Goal: Task Accomplishment & Management: Complete application form

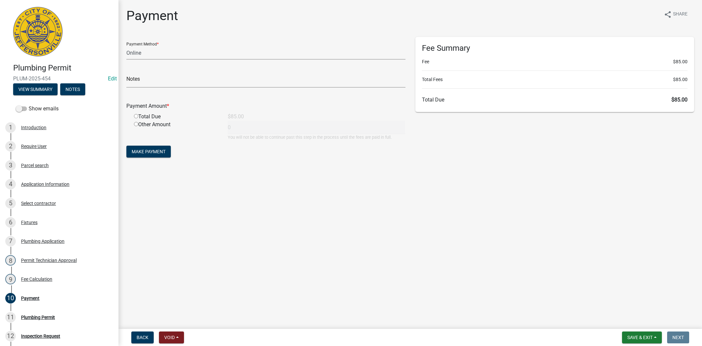
select select "3: 3"
click at [634, 337] on span "Save & Exit" at bounding box center [640, 337] width 25 height 5
click at [633, 325] on button "Save & Exit" at bounding box center [635, 320] width 53 height 16
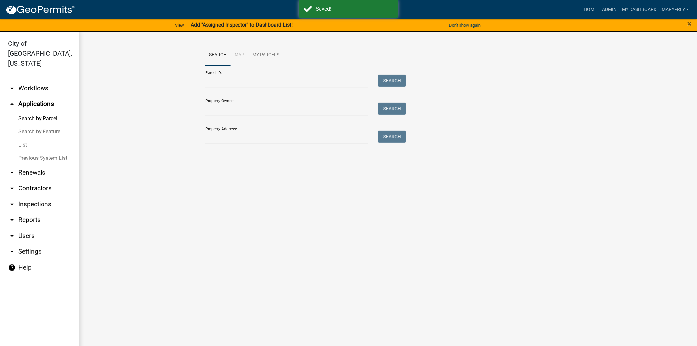
click at [220, 140] on input "Property Address:" at bounding box center [286, 137] width 163 height 13
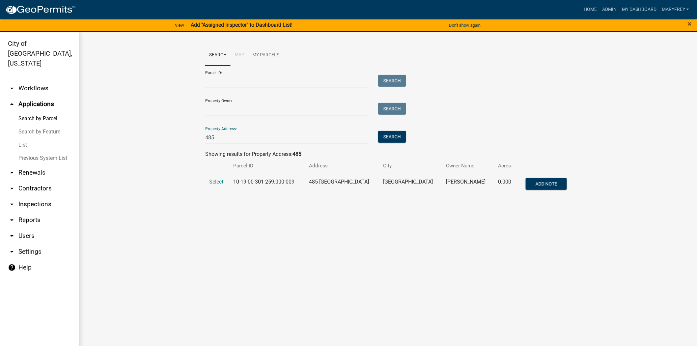
type input "485"
click at [26, 80] on link "arrow_drop_down Workflows" at bounding box center [39, 88] width 79 height 16
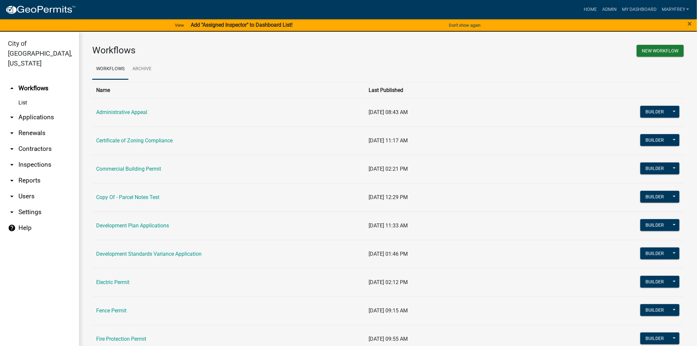
click at [40, 157] on link "arrow_drop_down Inspections" at bounding box center [39, 165] width 79 height 16
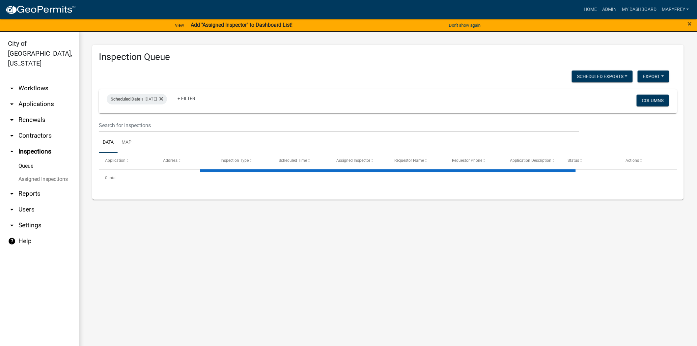
select select "3: 100"
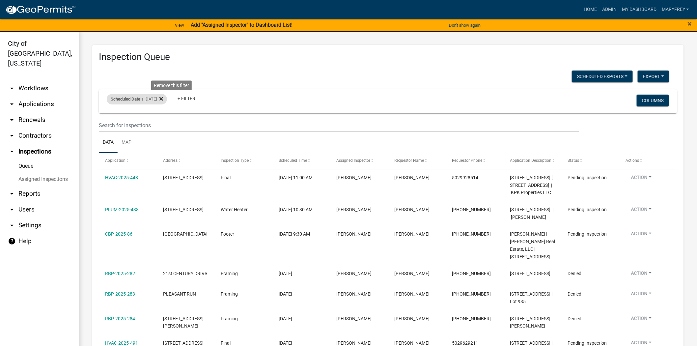
click at [163, 99] on icon at bounding box center [161, 99] width 4 height 4
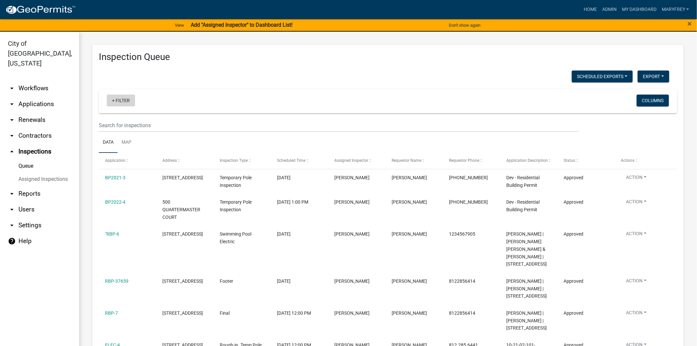
click at [111, 101] on link "+ Filter" at bounding box center [121, 100] width 28 height 12
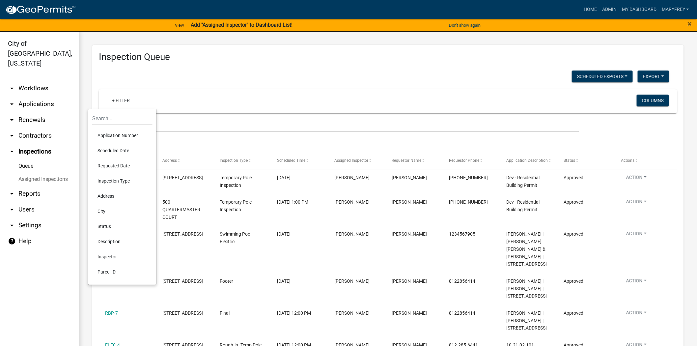
click at [119, 150] on li "Scheduled Date" at bounding box center [122, 150] width 60 height 15
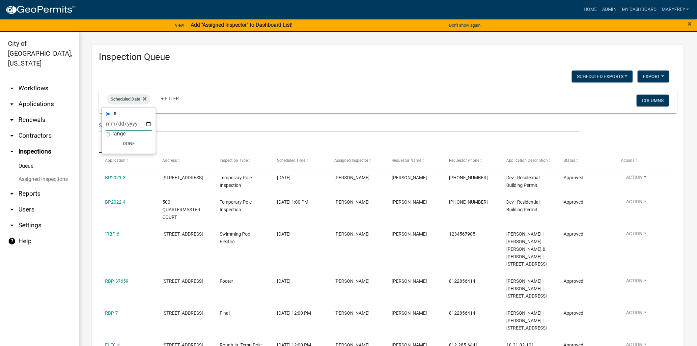
click at [150, 124] on input "date" at bounding box center [129, 123] width 46 height 13
type input "2025-08-15"
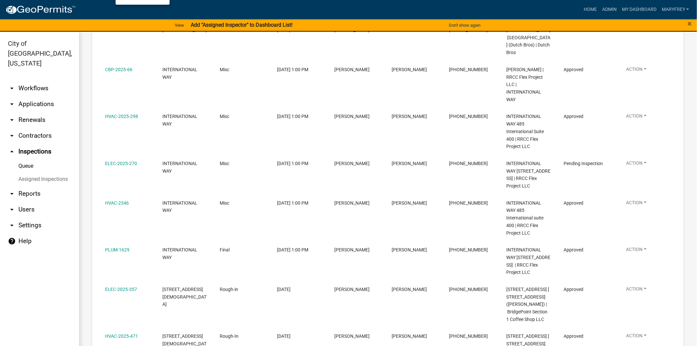
scroll to position [150, 0]
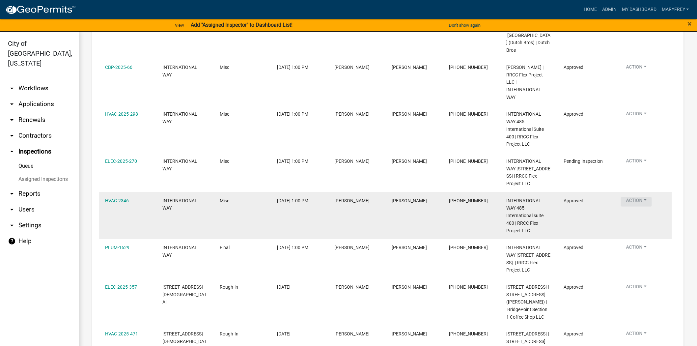
click at [646, 34] on button "Action" at bounding box center [636, 29] width 31 height 10
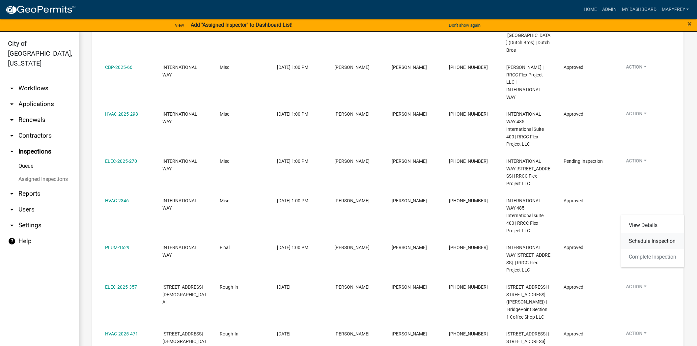
click at [645, 241] on link "Schedule Inspection" at bounding box center [652, 241] width 63 height 16
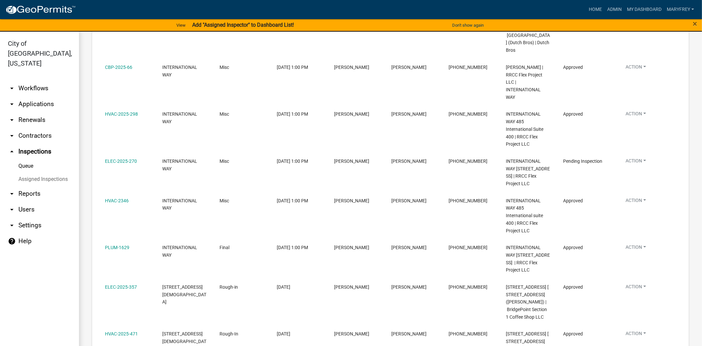
select select "13c97fbc-c819-4cee-844a-0db3d3c4db95"
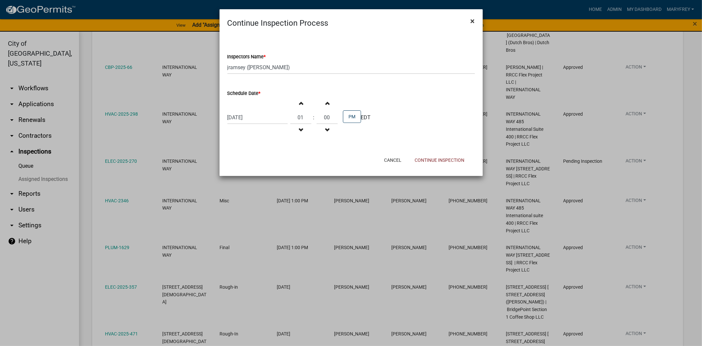
click at [475, 21] on span "×" at bounding box center [473, 20] width 4 height 9
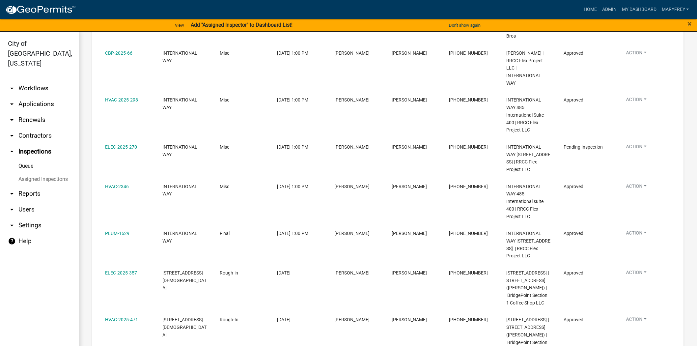
scroll to position [166, 0]
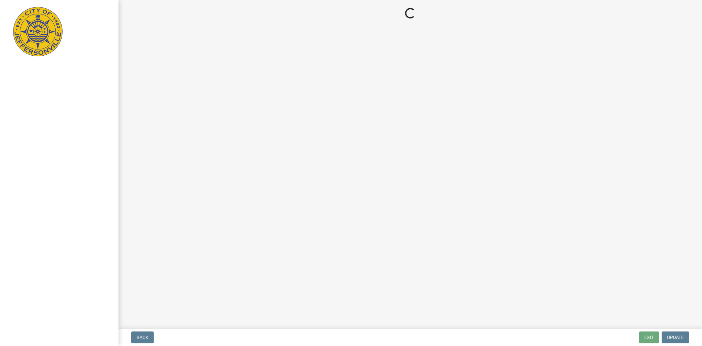
select select "3: 3"
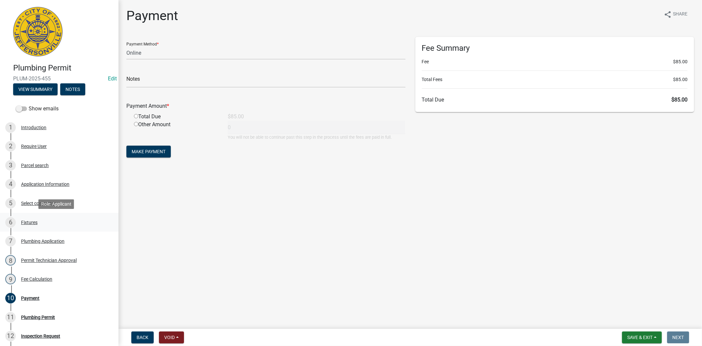
click at [30, 225] on div "6 Fixtures" at bounding box center [56, 222] width 103 height 11
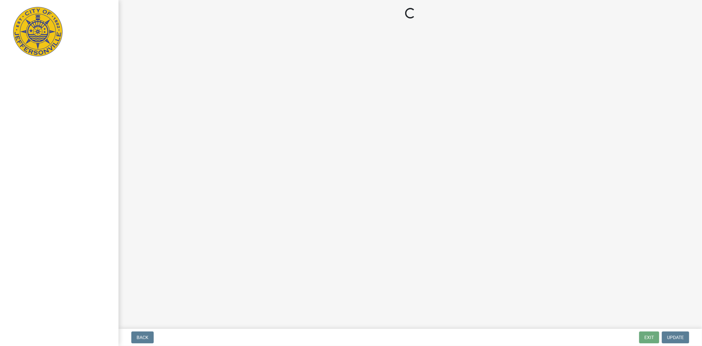
select select "3: 3"
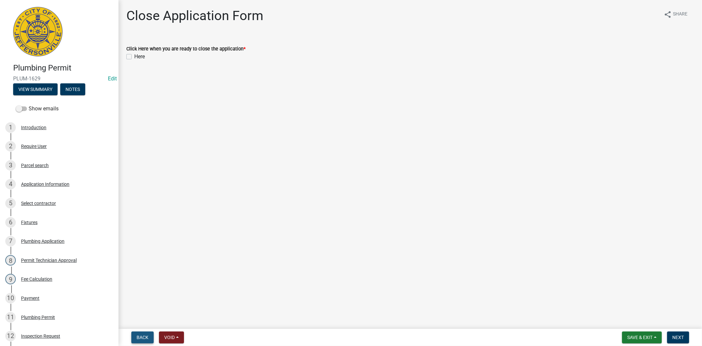
click at [144, 338] on span "Back" at bounding box center [143, 337] width 12 height 5
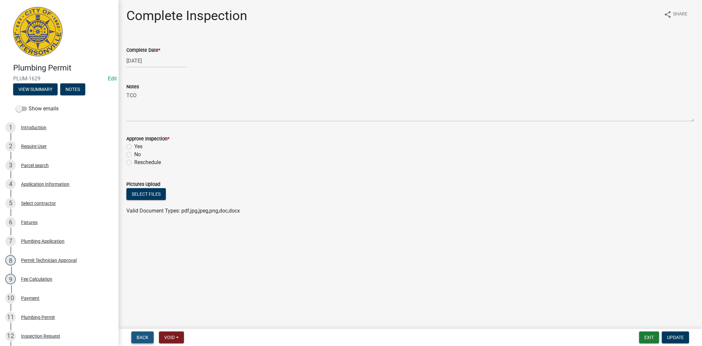
click at [144, 338] on span "Back" at bounding box center [143, 337] width 12 height 5
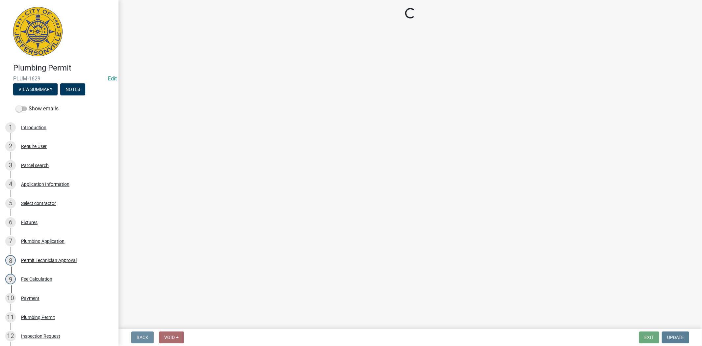
select select "13c97fbc-c819-4cee-844a-0db3d3c4db95"
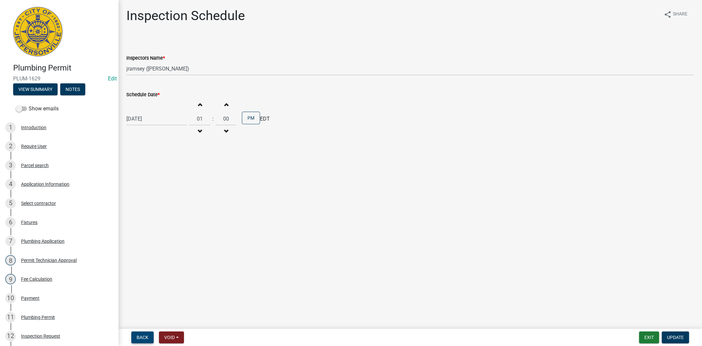
click at [144, 338] on span "Back" at bounding box center [143, 337] width 12 height 5
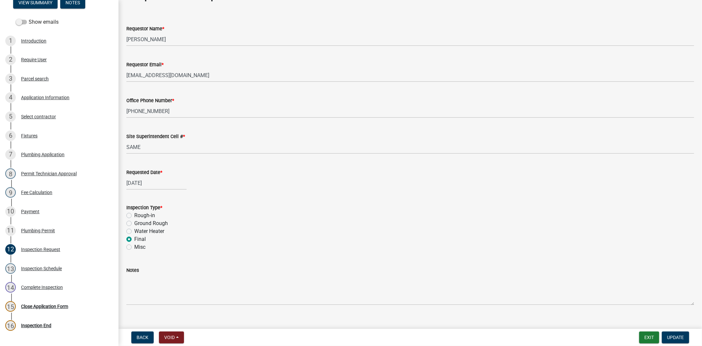
scroll to position [31, 0]
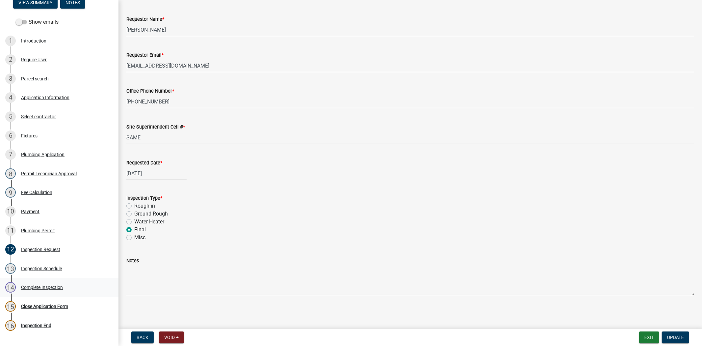
click at [45, 287] on div "Complete Inspection" at bounding box center [42, 287] width 42 height 5
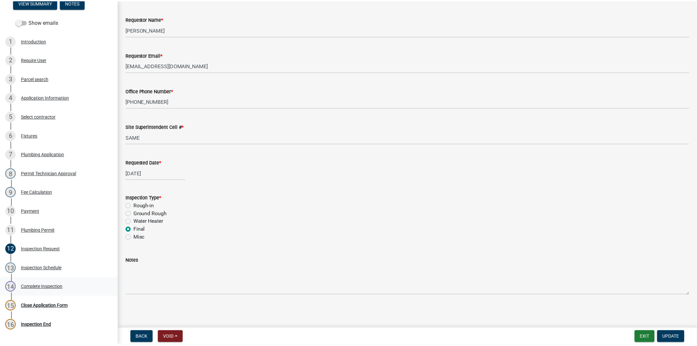
scroll to position [0, 0]
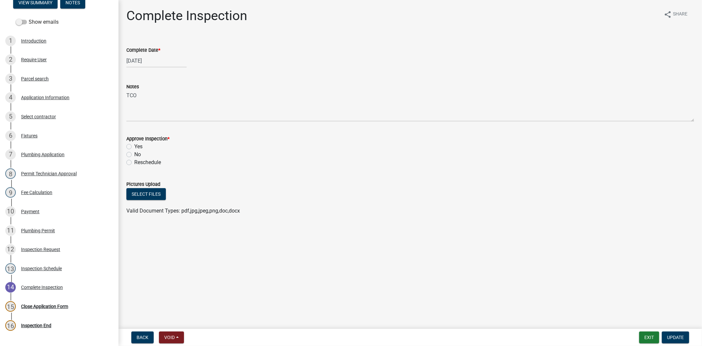
select select "8"
select select "2025"
click at [163, 59] on div "08/15/2025 Jan Feb Mar Apr May Jun Jul Aug Sep Oct Nov Dec 1525 1526 1527 1528 …" at bounding box center [156, 60] width 60 height 13
click at [143, 127] on div "19" at bounding box center [143, 127] width 11 height 11
type input "[DATE]"
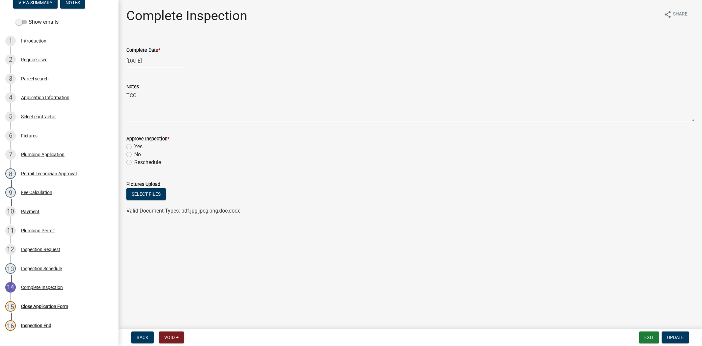
click at [134, 147] on label "Yes" at bounding box center [138, 147] width 8 height 8
click at [134, 147] on input "Yes" at bounding box center [136, 145] width 4 height 4
radio input "true"
click at [680, 338] on span "Update" at bounding box center [675, 337] width 17 height 5
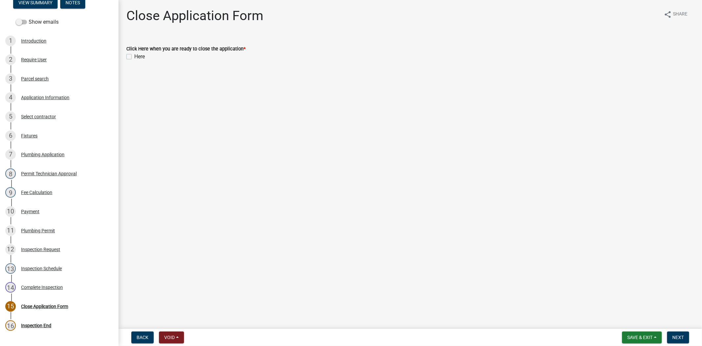
drag, startPoint x: 128, startPoint y: 57, endPoint x: 139, endPoint y: 75, distance: 20.9
click at [134, 57] on label "Here" at bounding box center [139, 57] width 11 height 8
click at [134, 57] on input "Here" at bounding box center [136, 55] width 4 height 4
checkbox input "true"
click at [682, 336] on span "Next" at bounding box center [679, 337] width 12 height 5
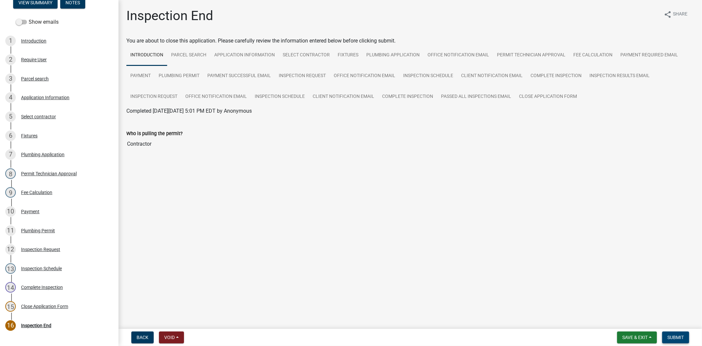
click at [681, 336] on span "Submit" at bounding box center [676, 337] width 16 height 5
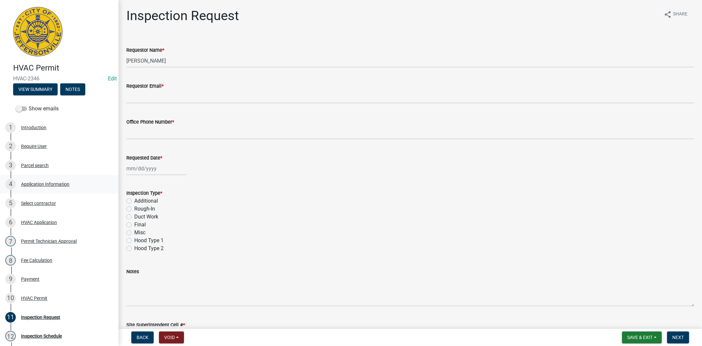
click at [53, 185] on div "Application Information" at bounding box center [45, 184] width 48 height 5
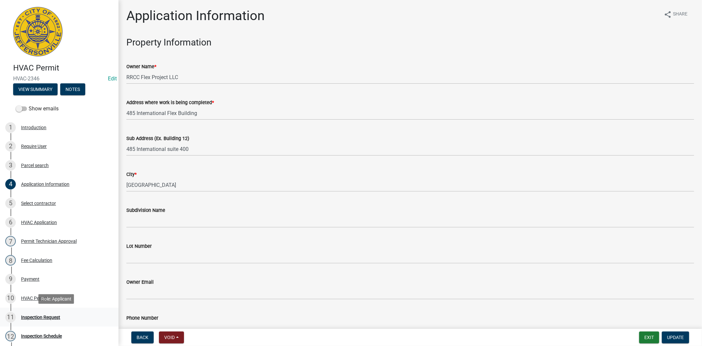
click at [44, 317] on div "Inspection Request" at bounding box center [40, 317] width 39 height 5
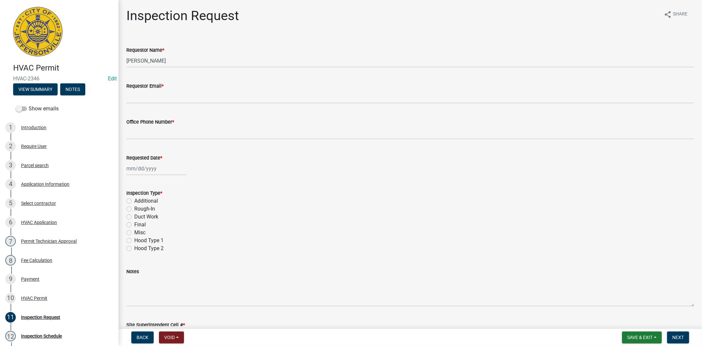
click at [134, 225] on label "Final" at bounding box center [140, 225] width 12 height 8
click at [134, 225] on input "Final" at bounding box center [136, 223] width 4 height 4
radio input "true"
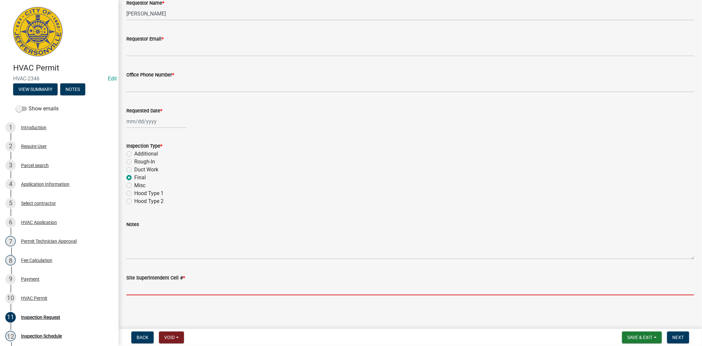
click at [148, 284] on input "Site Superintendent Cell # *" at bounding box center [410, 288] width 568 height 13
type input "812.285.6414"
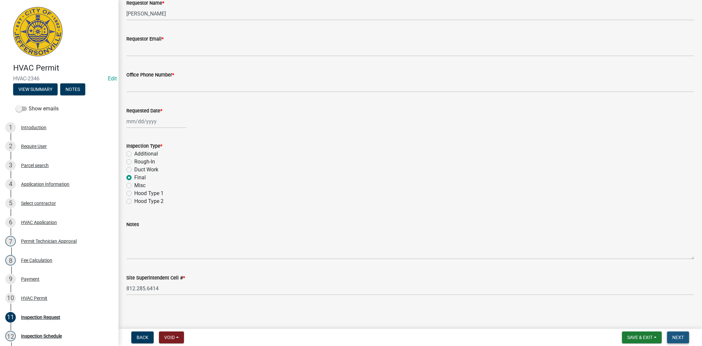
click at [676, 335] on span "Next" at bounding box center [679, 337] width 12 height 5
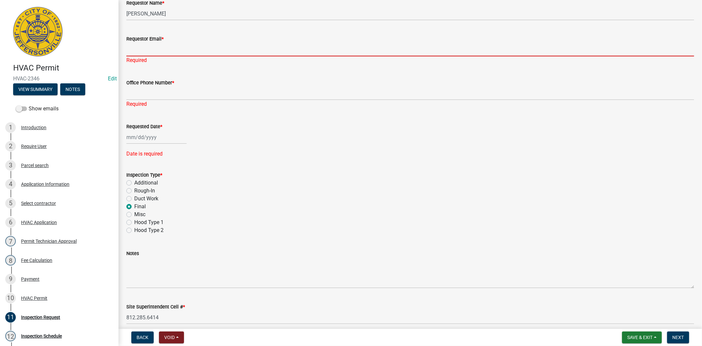
click at [152, 48] on input "Requestor Email *" at bounding box center [410, 49] width 568 height 13
type input "[EMAIL_ADDRESS][DOMAIN_NAME]"
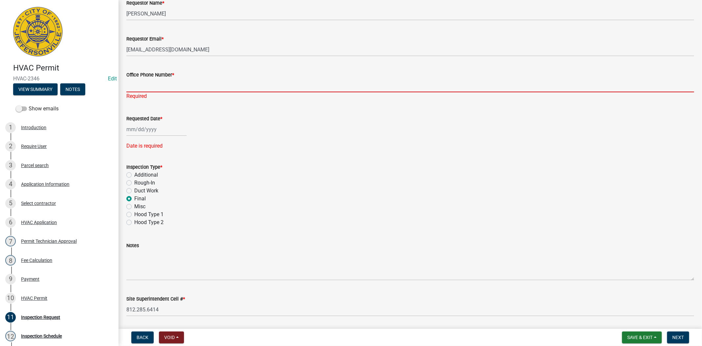
drag, startPoint x: 153, startPoint y: 95, endPoint x: 156, endPoint y: 98, distance: 4.7
click at [153, 95] on div "Office Phone Number * Required" at bounding box center [410, 81] width 568 height 39
type input "812.285.6414"
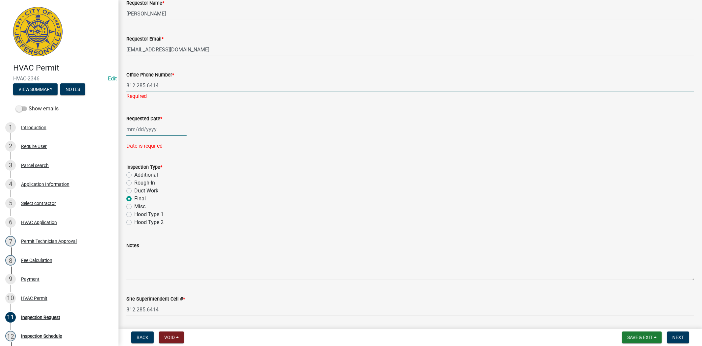
click at [157, 133] on div at bounding box center [156, 128] width 60 height 13
select select "8"
select select "2025"
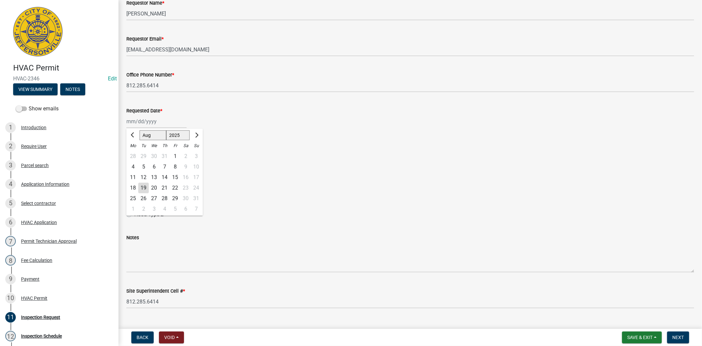
click at [144, 186] on div "19" at bounding box center [143, 187] width 11 height 11
type input "[DATE]"
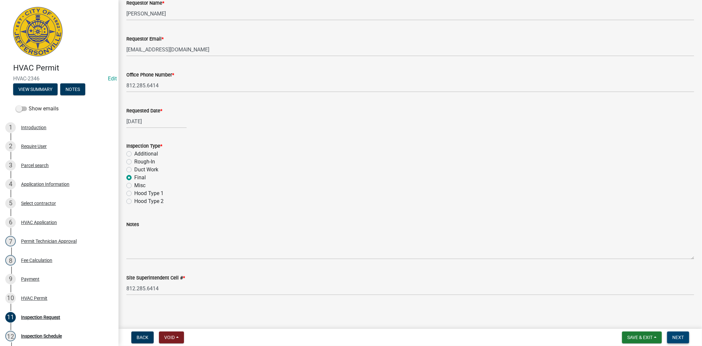
click at [679, 335] on span "Next" at bounding box center [679, 337] width 12 height 5
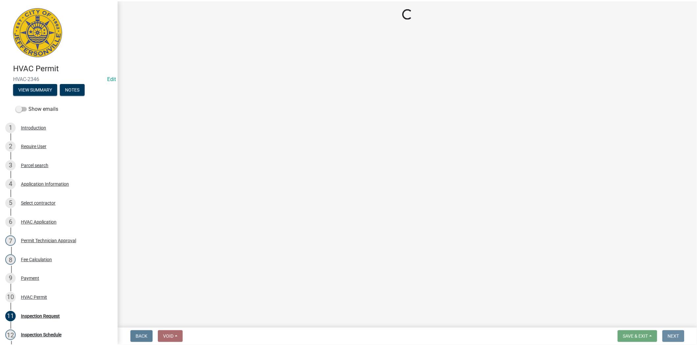
scroll to position [0, 0]
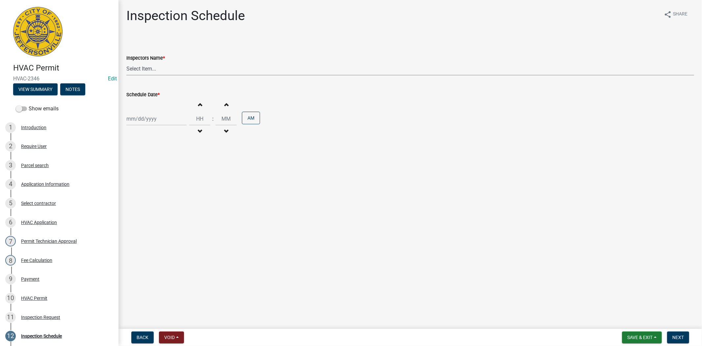
click at [176, 66] on select "Select Item... [PERSON_NAME] ([PERSON_NAME]) [PERSON_NAME] ([PERSON_NAME]) mkru…" at bounding box center [410, 68] width 568 height 13
select select "7b0b9f25-f402-4148-9522-9b9b34b3e885"
click at [126, 62] on select "Select Item... [PERSON_NAME] ([PERSON_NAME]) [PERSON_NAME] ([PERSON_NAME]) mkru…" at bounding box center [410, 68] width 568 height 13
click at [162, 120] on div at bounding box center [156, 118] width 60 height 13
select select "8"
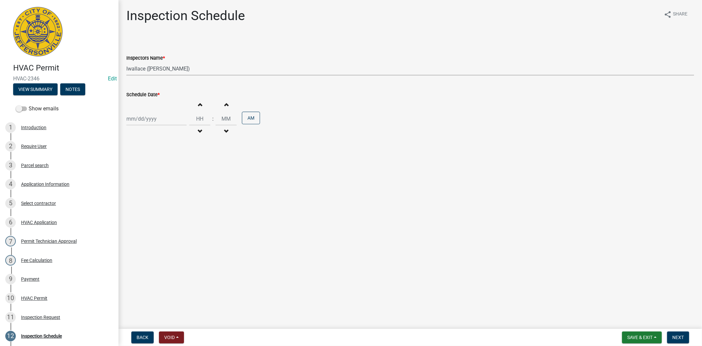
select select "2025"
click at [141, 184] on div "19" at bounding box center [143, 185] width 11 height 11
type input "[DATE]"
click at [680, 335] on span "Next" at bounding box center [679, 337] width 12 height 5
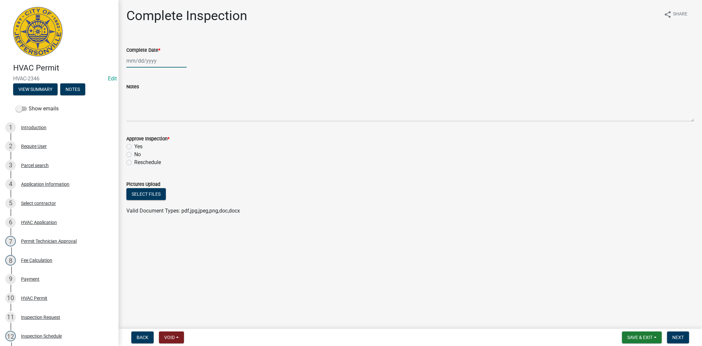
click at [164, 61] on div at bounding box center [156, 60] width 60 height 13
select select "8"
select select "2025"
click at [144, 124] on div "19" at bounding box center [143, 127] width 11 height 11
type input "[DATE]"
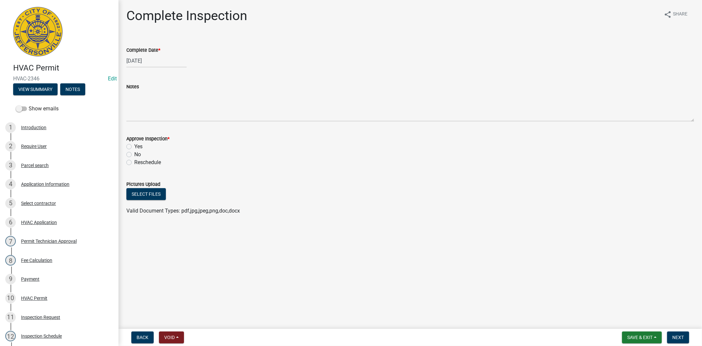
click at [134, 147] on label "Yes" at bounding box center [138, 147] width 8 height 8
click at [134, 147] on input "Yes" at bounding box center [136, 145] width 4 height 4
radio input "true"
click at [681, 335] on span "Next" at bounding box center [679, 337] width 12 height 5
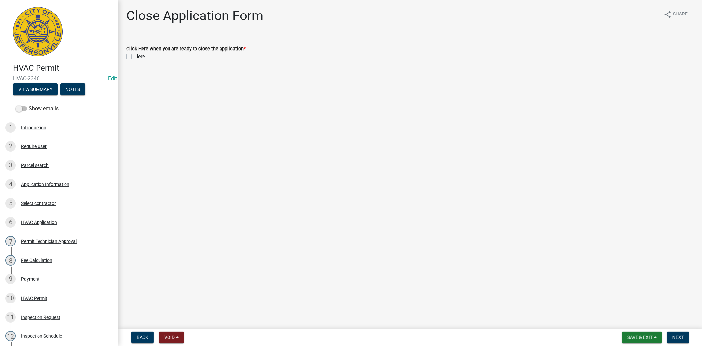
click at [134, 58] on label "Here" at bounding box center [139, 57] width 11 height 8
click at [134, 57] on input "Here" at bounding box center [136, 55] width 4 height 4
checkbox input "true"
click at [674, 335] on span "Next" at bounding box center [679, 337] width 12 height 5
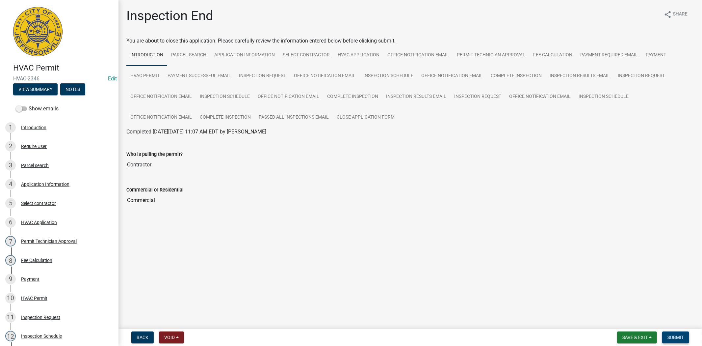
click at [674, 335] on span "Submit" at bounding box center [676, 337] width 16 height 5
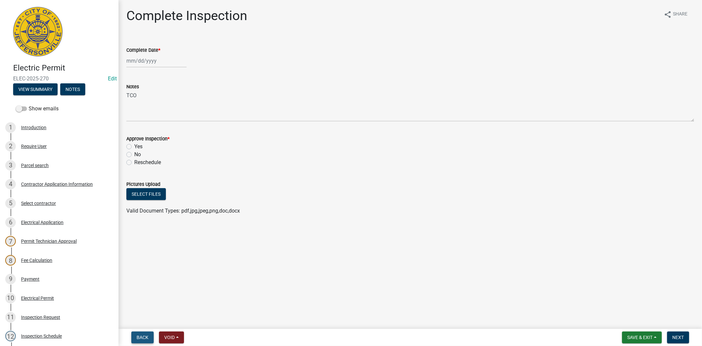
click at [146, 338] on span "Back" at bounding box center [143, 337] width 12 height 5
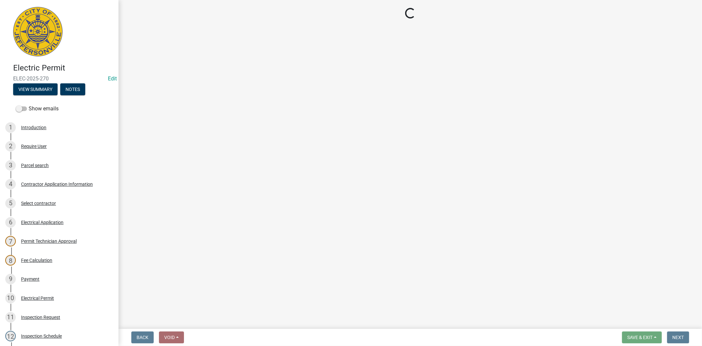
select select "7b0b9f25-f402-4148-9522-9b9b34b3e885"
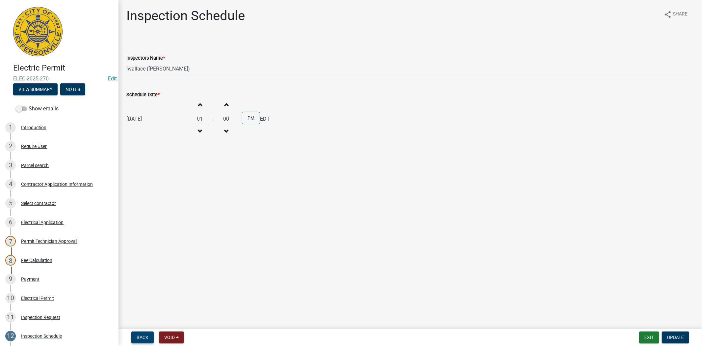
click at [146, 338] on span "Back" at bounding box center [143, 337] width 12 height 5
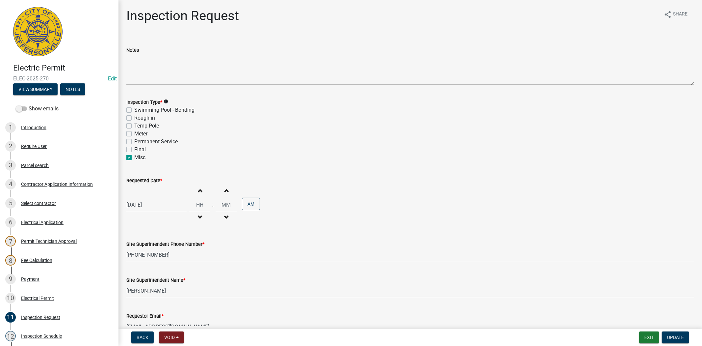
click at [134, 150] on label "Final" at bounding box center [140, 150] width 12 height 8
click at [134, 150] on input "Final" at bounding box center [136, 148] width 4 height 4
checkbox input "true"
checkbox input "false"
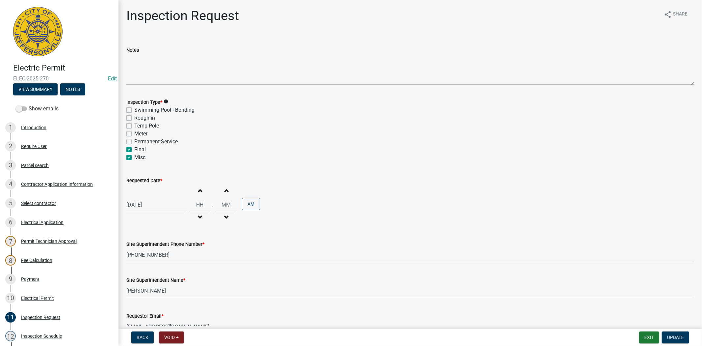
checkbox input "false"
checkbox input "true"
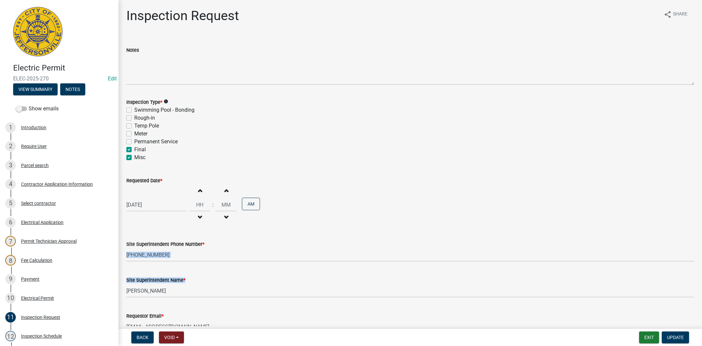
drag, startPoint x: 696, startPoint y: 248, endPoint x: 697, endPoint y: 305, distance: 56.6
click at [702, 293] on main "Inspection Request share Share Notes Inspection Type * info Swimming Pool - Bon…" at bounding box center [411, 163] width 584 height 326
click at [682, 337] on span "Update" at bounding box center [675, 337] width 17 height 5
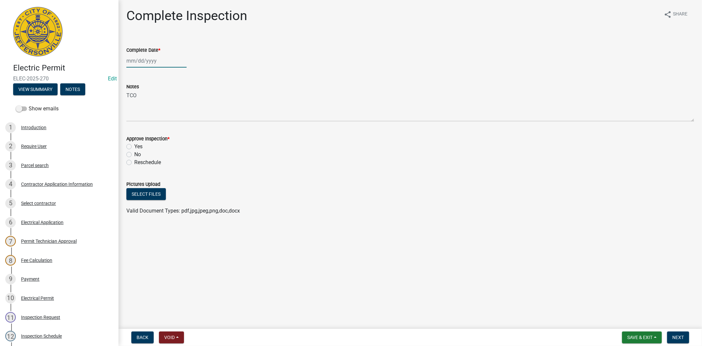
click at [164, 60] on div at bounding box center [156, 60] width 60 height 13
select select "8"
select select "2025"
click at [144, 127] on div "19" at bounding box center [143, 127] width 11 height 11
type input "[DATE]"
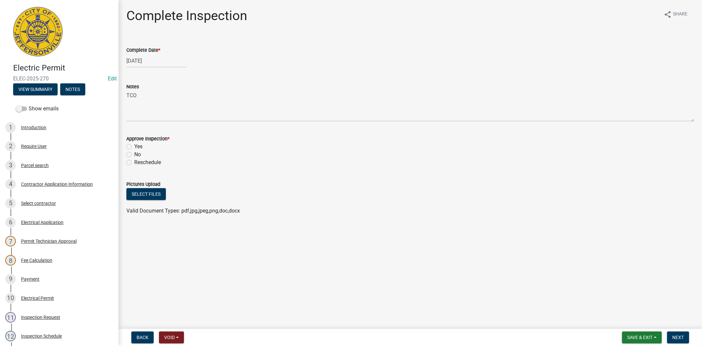
click at [134, 146] on label "Yes" at bounding box center [138, 147] width 8 height 8
click at [134, 146] on input "Yes" at bounding box center [136, 145] width 4 height 4
radio input "true"
click at [682, 338] on span "Next" at bounding box center [679, 337] width 12 height 5
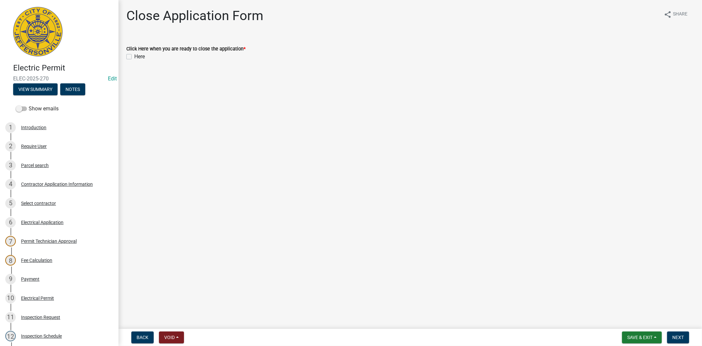
click at [134, 57] on label "Here" at bounding box center [139, 57] width 11 height 8
click at [134, 57] on input "Here" at bounding box center [136, 55] width 4 height 4
checkbox input "true"
click at [680, 336] on span "Next" at bounding box center [679, 337] width 12 height 5
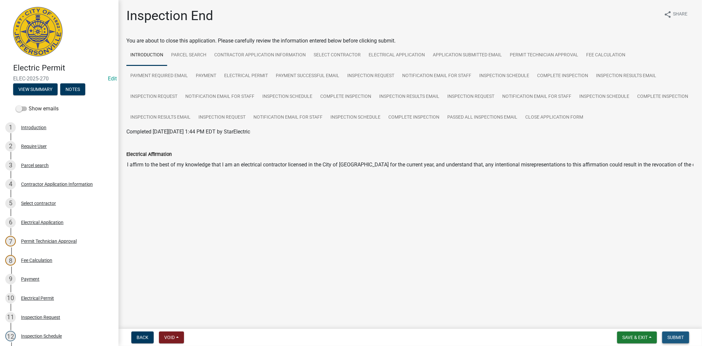
click at [680, 336] on span "Submit" at bounding box center [676, 337] width 16 height 5
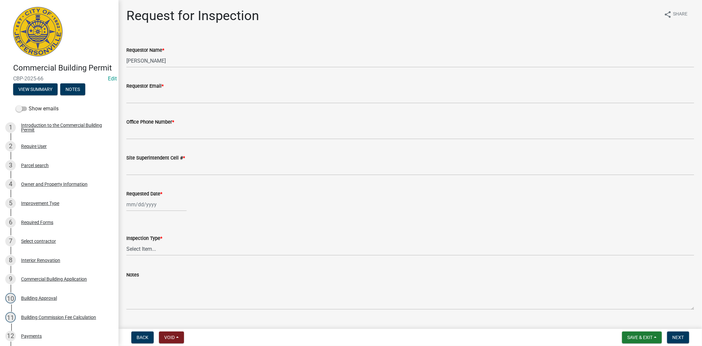
scroll to position [14, 0]
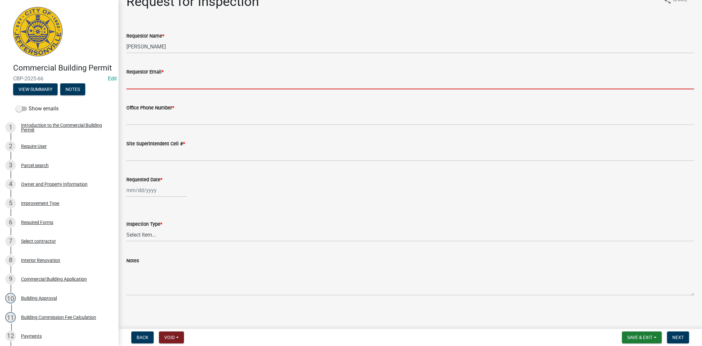
click at [157, 82] on input "Requestor Email *" at bounding box center [410, 82] width 568 height 13
type input "[EMAIL_ADDRESS][DOMAIN_NAME]"
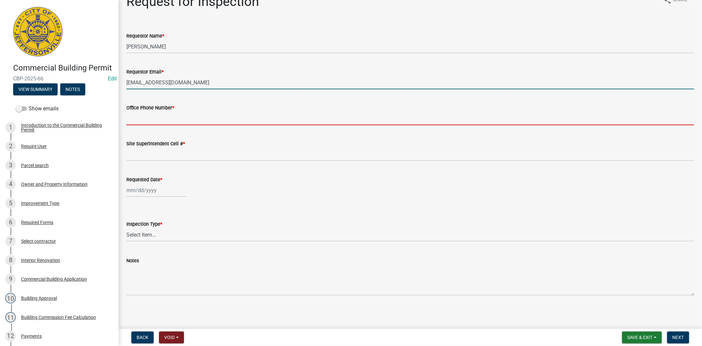
click at [148, 119] on input "Office Phone Number *" at bounding box center [410, 118] width 568 height 13
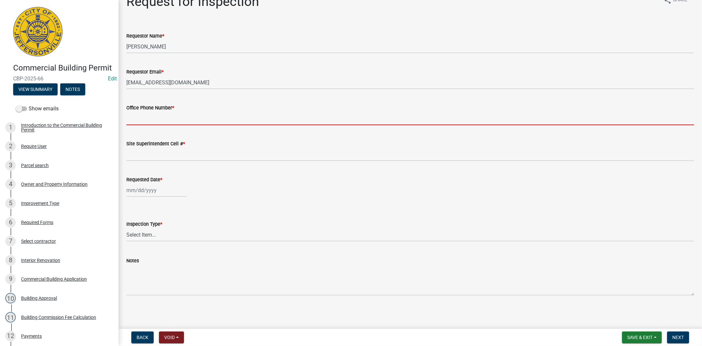
type input "812.285.6414"
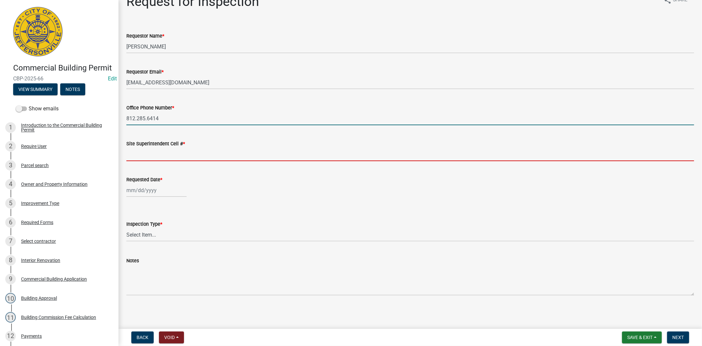
click at [155, 155] on input "Site Superintendent Cell # *" at bounding box center [410, 154] width 568 height 13
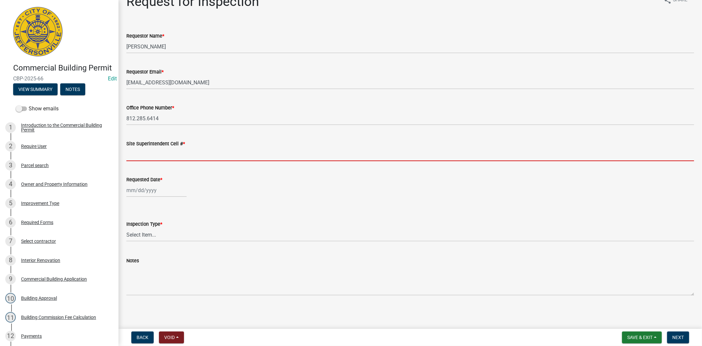
type input "812.285.6414"
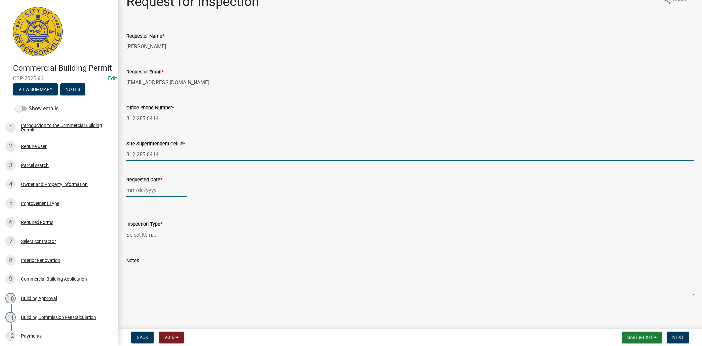
click at [171, 188] on div at bounding box center [156, 189] width 60 height 13
select select "8"
select select "2025"
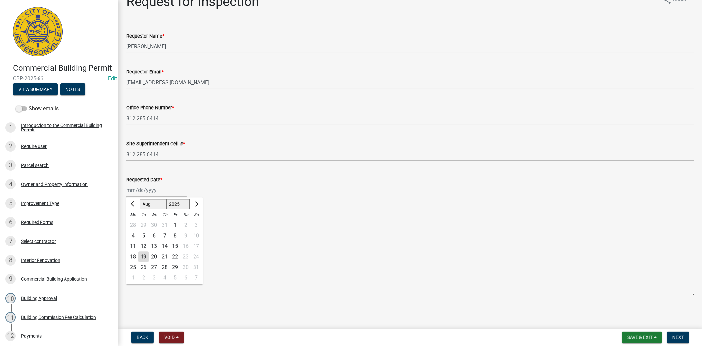
click at [143, 257] on div "19" at bounding box center [143, 256] width 11 height 11
type input "[DATE]"
click at [133, 234] on select "Select Item... Footer Foundation Framing Final Misc" at bounding box center [410, 234] width 568 height 13
click at [126, 228] on select "Select Item... Footer Foundation Framing Final Misc" at bounding box center [410, 234] width 568 height 13
select select "8ea0f6e5-dde7-4881-a999-02519822ccbf"
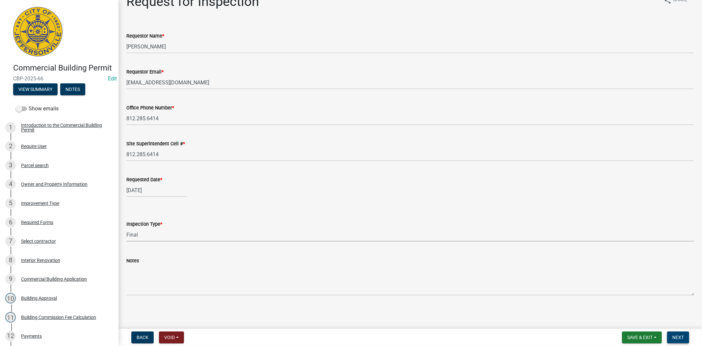
click at [679, 336] on span "Next" at bounding box center [679, 337] width 12 height 5
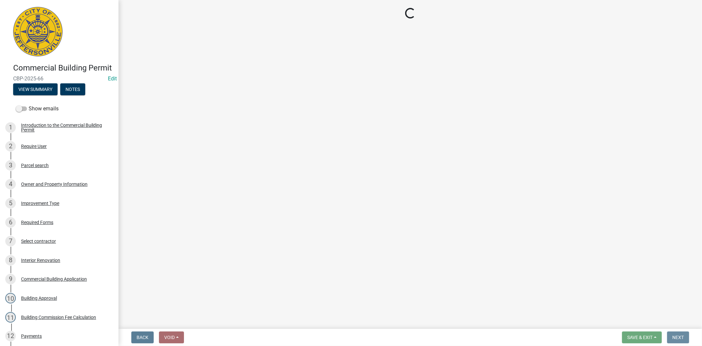
scroll to position [0, 0]
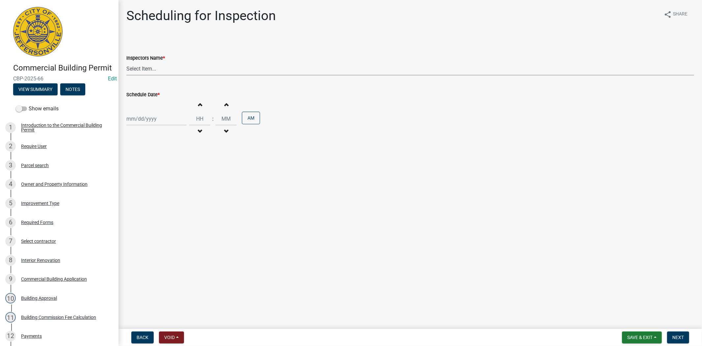
click at [159, 68] on select "Select Item... [PERSON_NAME] ([PERSON_NAME]) [PERSON_NAME] ([PERSON_NAME]) mkru…" at bounding box center [410, 68] width 568 height 13
select select "7b0b9f25-f402-4148-9522-9b9b34b3e885"
click at [126, 62] on select "Select Item... [PERSON_NAME] ([PERSON_NAME]) [PERSON_NAME] ([PERSON_NAME]) mkru…" at bounding box center [410, 68] width 568 height 13
click at [162, 120] on div at bounding box center [156, 118] width 60 height 13
select select "8"
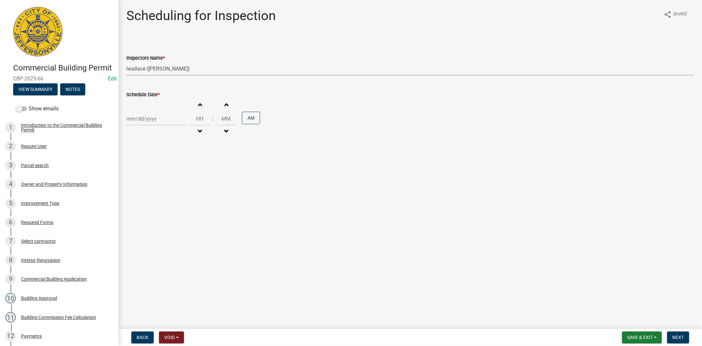
select select "2025"
click at [153, 185] on div "20" at bounding box center [154, 185] width 11 height 11
type input "[DATE]"
select select "8"
select select "2025"
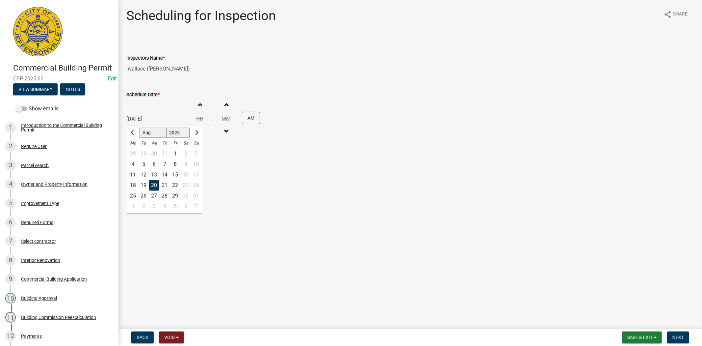
click at [169, 121] on div "[DATE] [PERSON_NAME] Apr May Jun [DATE] Aug Sep Oct Nov [DATE] 1526 1527 1528 1…" at bounding box center [156, 118] width 60 height 13
click at [142, 183] on div "19" at bounding box center [143, 185] width 11 height 11
type input "[DATE]"
click at [678, 337] on span "Next" at bounding box center [679, 337] width 12 height 5
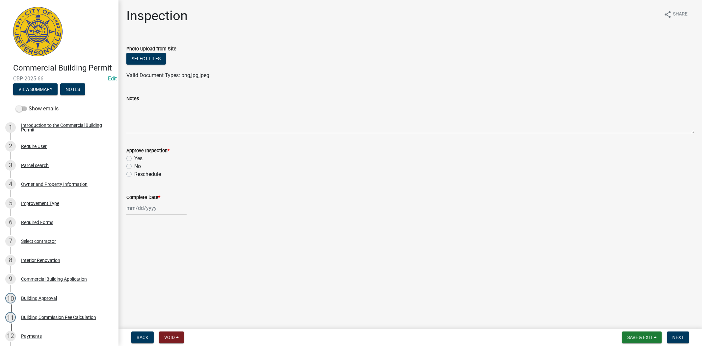
click at [134, 157] on label "Yes" at bounding box center [138, 158] width 8 height 8
click at [134, 157] on input "Yes" at bounding box center [136, 156] width 4 height 4
radio input "true"
click at [166, 209] on div at bounding box center [156, 207] width 60 height 13
select select "8"
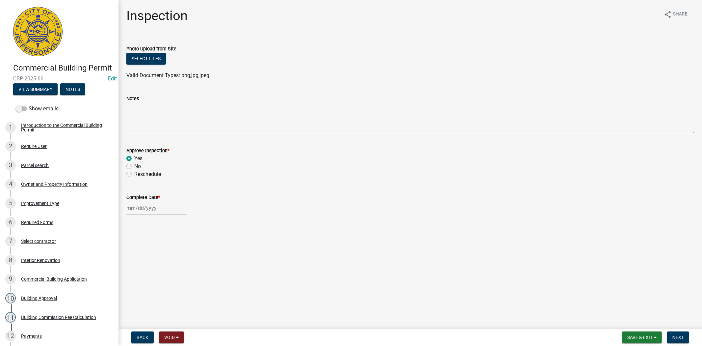
select select "2025"
click at [144, 274] on div "19" at bounding box center [143, 274] width 11 height 11
type input "[DATE]"
click at [676, 335] on span "Next" at bounding box center [679, 337] width 12 height 5
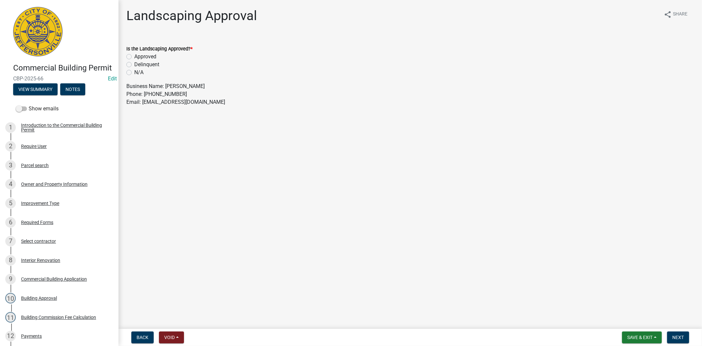
click at [134, 72] on label "N/A" at bounding box center [138, 72] width 9 height 8
click at [134, 72] on input "N/A" at bounding box center [136, 70] width 4 height 4
radio input "true"
